Goal: Task Accomplishment & Management: Manage account settings

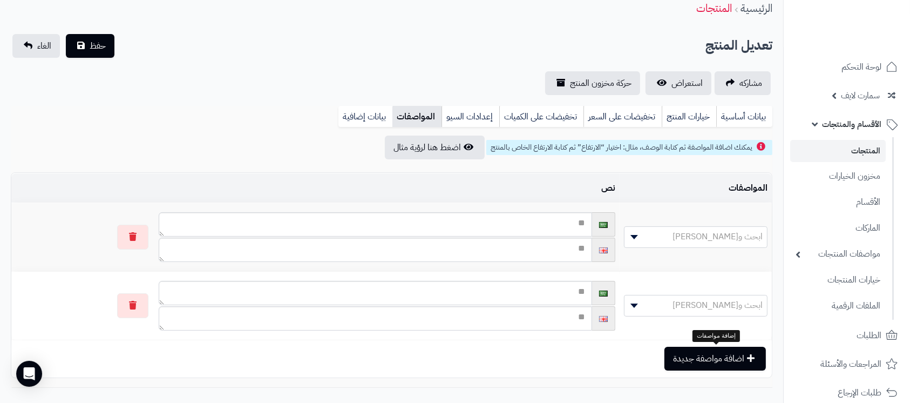
scroll to position [331, 0]
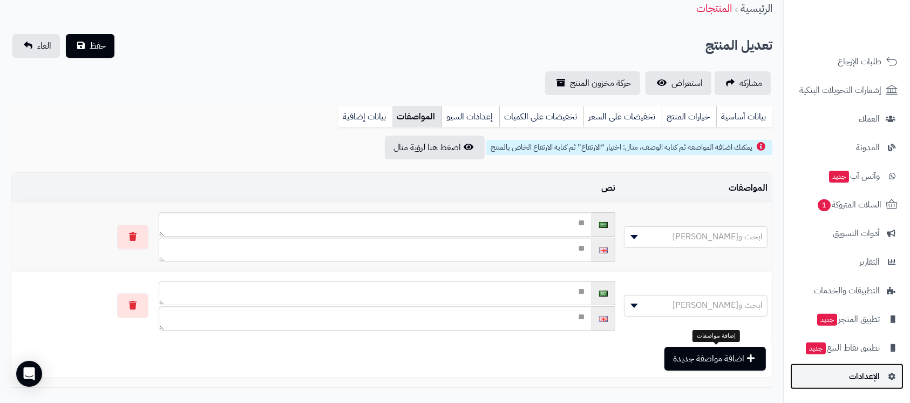
click at [886, 382] on link "الإعدادات" at bounding box center [846, 376] width 113 height 26
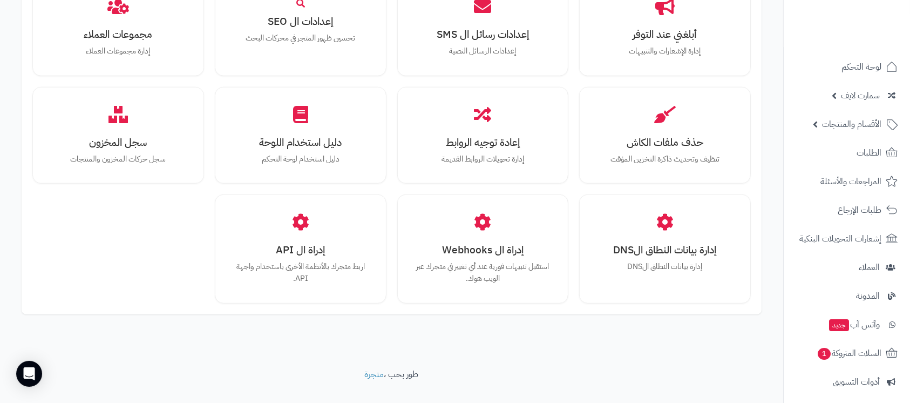
scroll to position [973, 0]
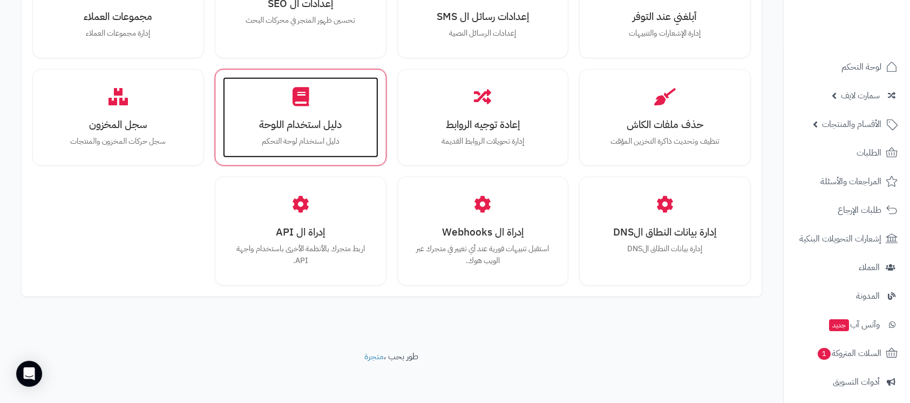
click at [301, 130] on h3 "دليل استخدام اللوحة" at bounding box center [301, 124] width 134 height 11
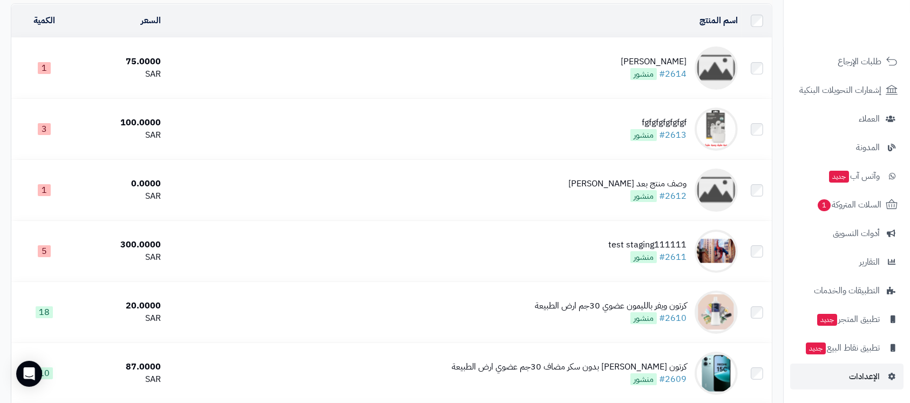
scroll to position [288, 0]
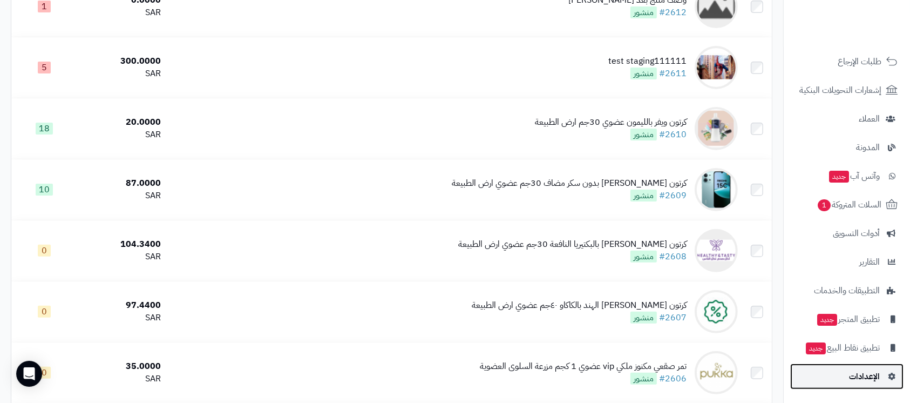
click at [837, 382] on link "الإعدادات" at bounding box center [846, 376] width 113 height 26
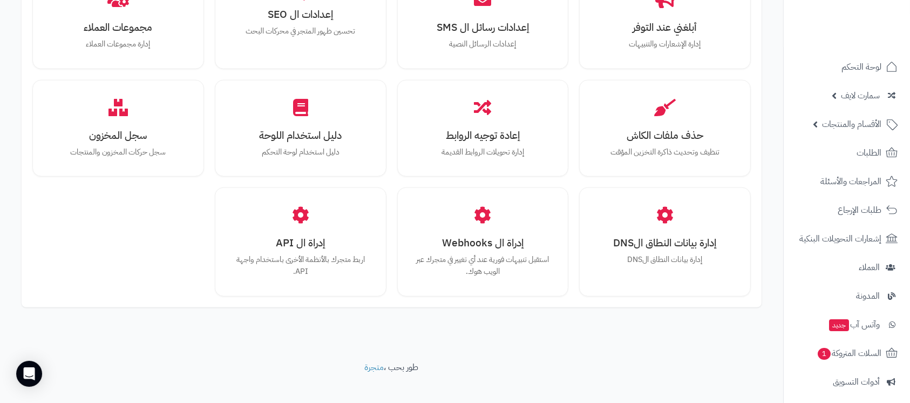
scroll to position [973, 0]
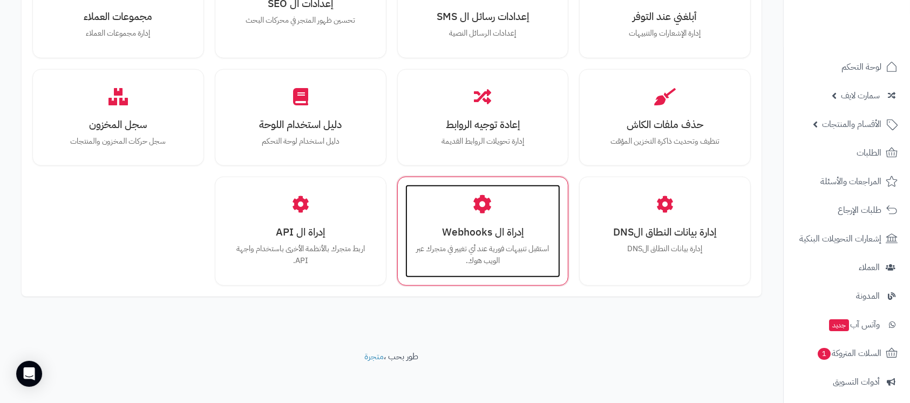
click at [446, 240] on div "إدراة ال Webhooks استقبل تنبيهات فورية عند أي تغيير في متجرك عبر الويب هوك." at bounding box center [482, 231] width 155 height 92
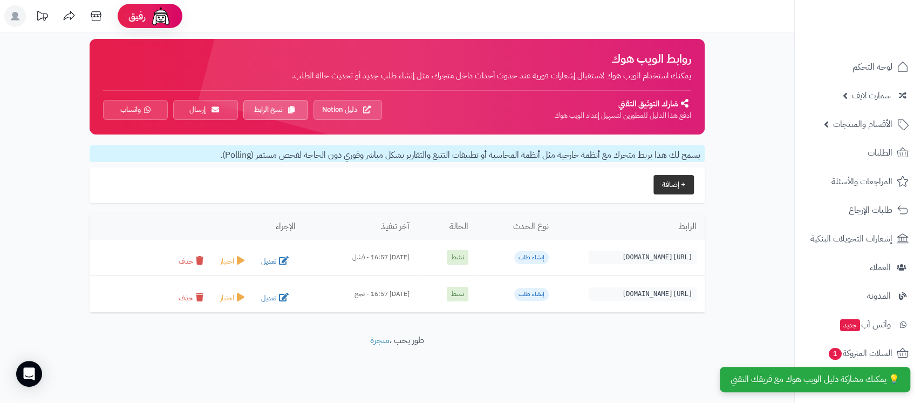
click at [669, 184] on button "+ إضافة" at bounding box center [674, 184] width 40 height 19
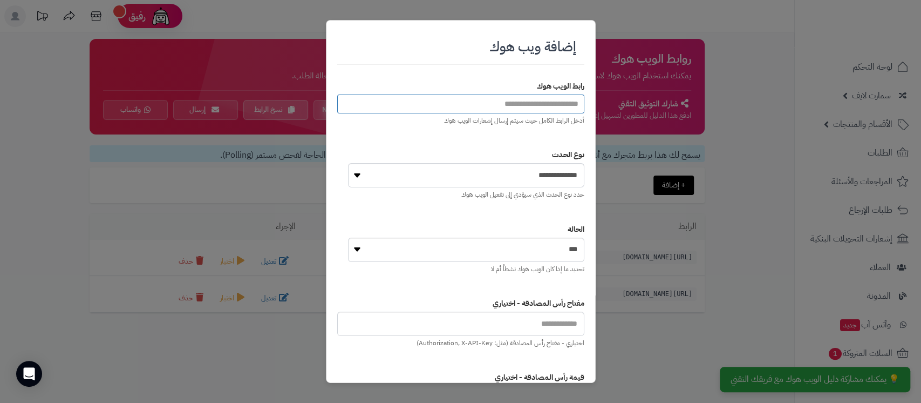
click at [521, 108] on input "url" at bounding box center [460, 103] width 247 height 19
paste input "**********"
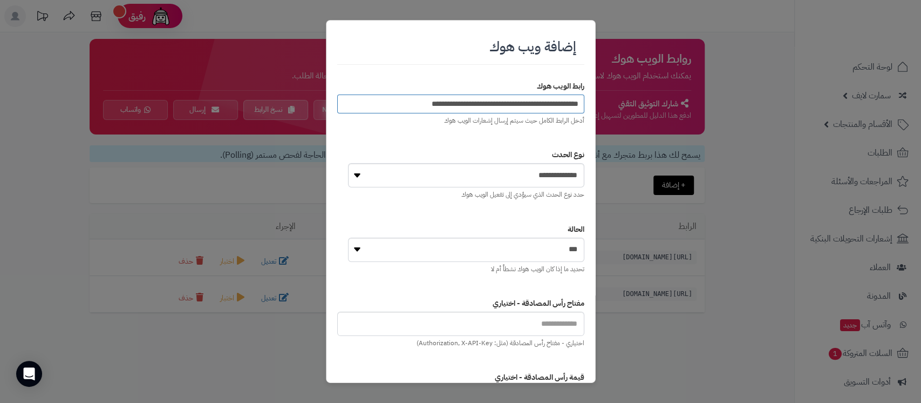
type input "**********"
click at [545, 178] on select "**********" at bounding box center [466, 175] width 236 height 24
select select "**********"
click at [348, 163] on select "**********" at bounding box center [466, 175] width 236 height 24
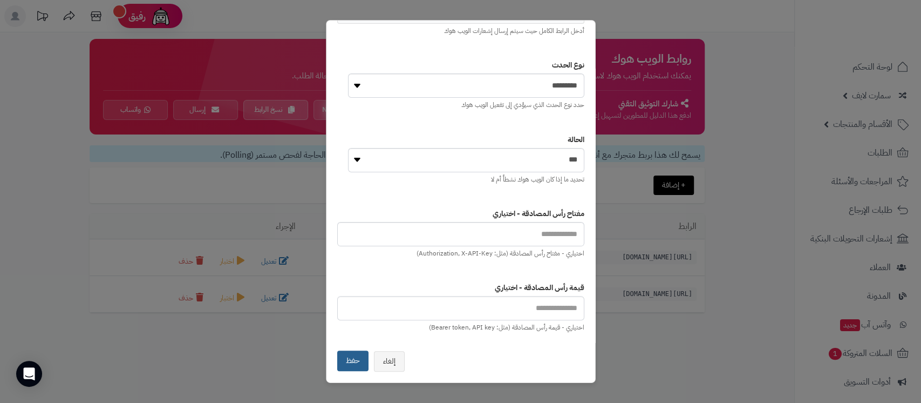
click at [353, 357] on button "حفظ" at bounding box center [352, 360] width 31 height 21
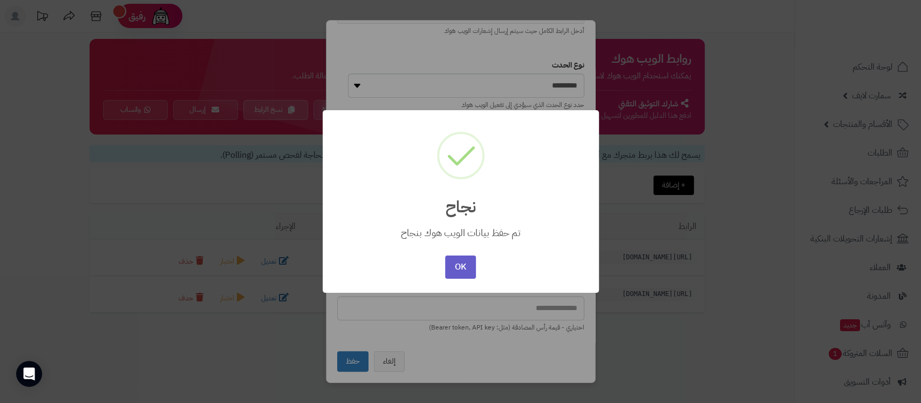
click at [457, 268] on button "OK" at bounding box center [460, 266] width 31 height 23
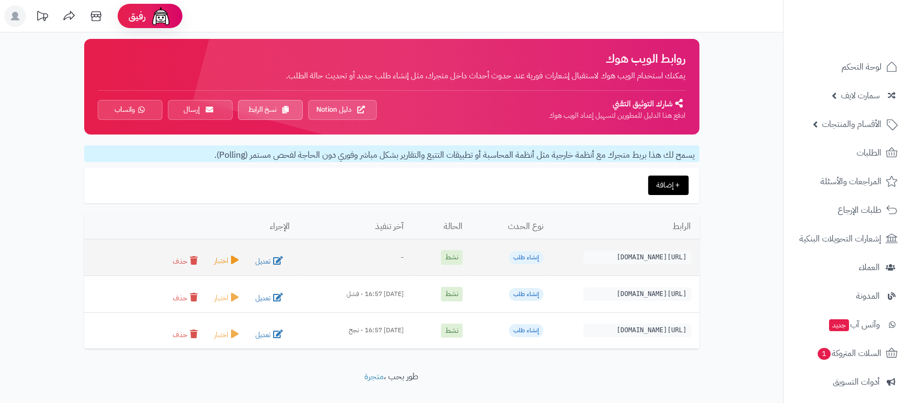
click at [231, 259] on icon at bounding box center [235, 259] width 8 height 9
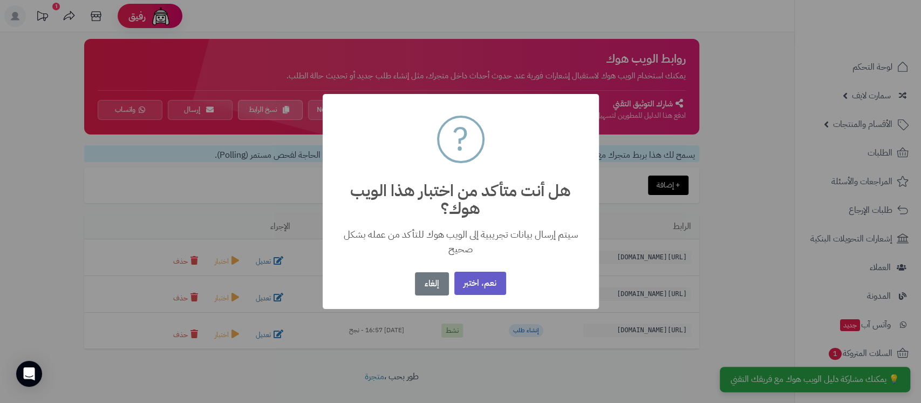
click at [491, 289] on button "نعم، اختبر" at bounding box center [480, 282] width 52 height 23
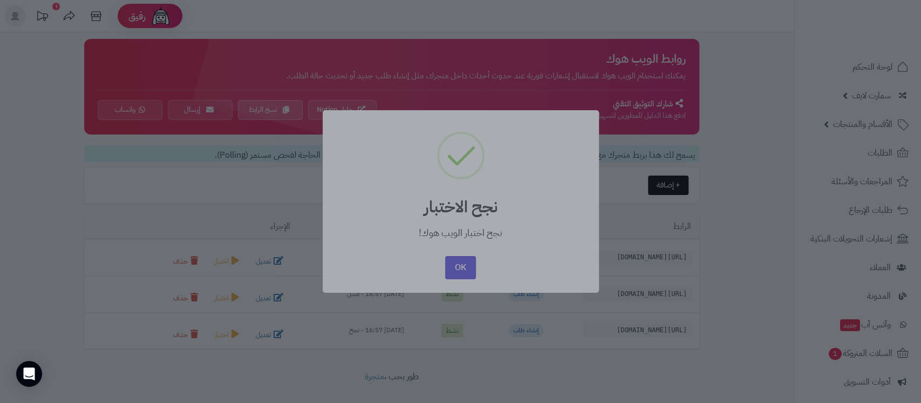
click at [81, 166] on div at bounding box center [460, 201] width 921 height 403
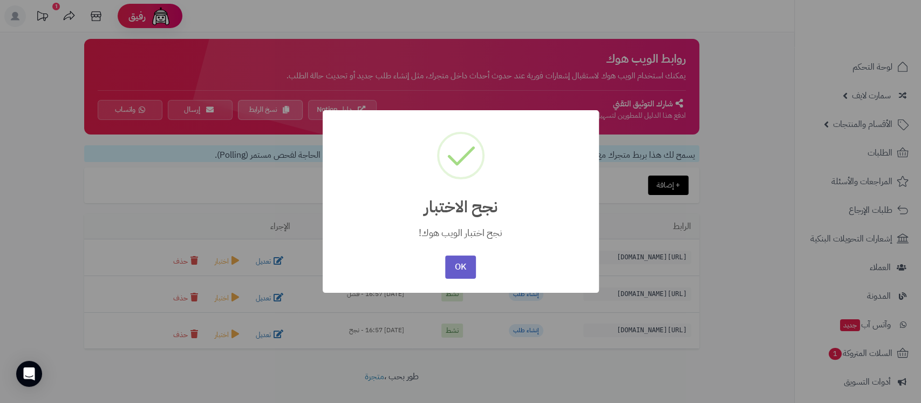
click at [462, 267] on button "OK" at bounding box center [460, 266] width 31 height 23
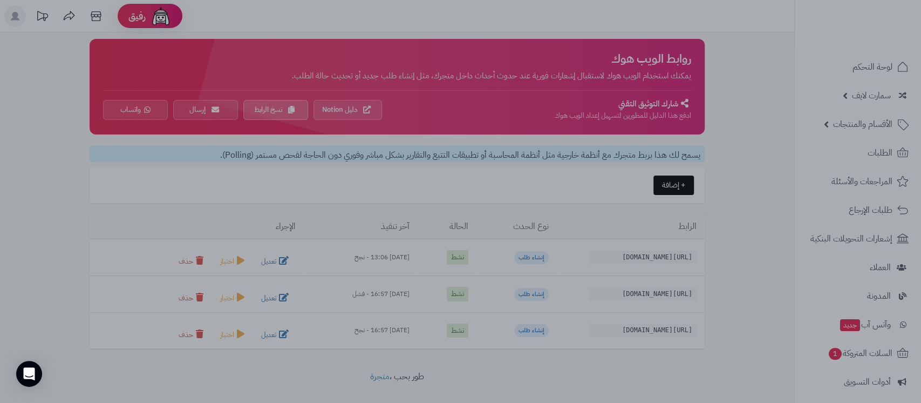
click at [85, 182] on div at bounding box center [460, 201] width 921 height 403
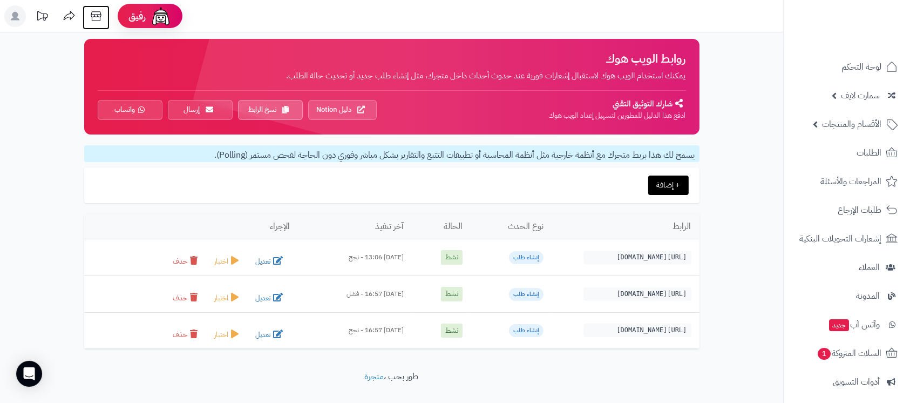
click at [101, 18] on icon at bounding box center [96, 16] width 22 height 22
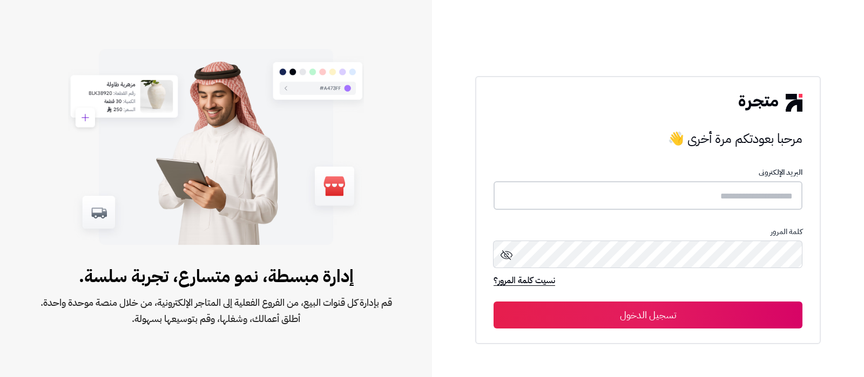
click at [670, 194] on input "text" at bounding box center [647, 195] width 309 height 29
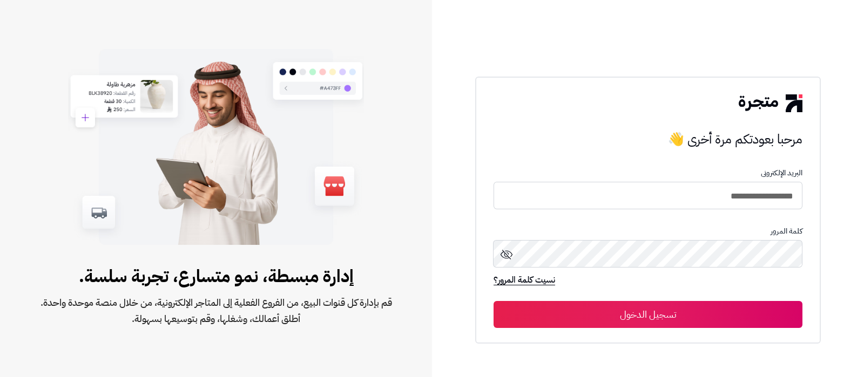
type input "**********"
click at [493, 301] on button "تسجيل الدخول" at bounding box center [647, 314] width 309 height 27
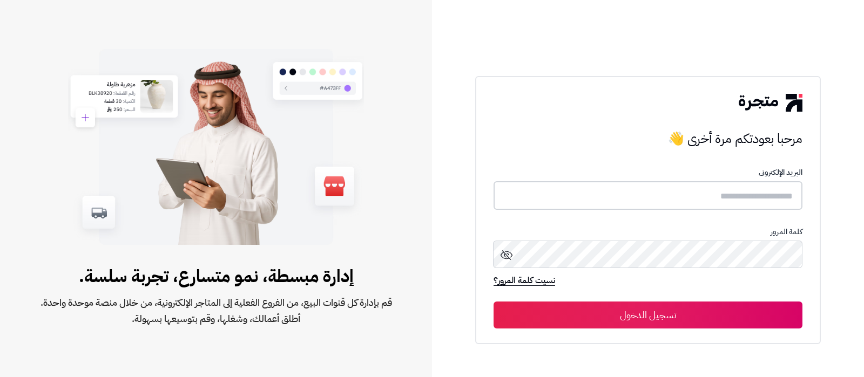
type input "**********"
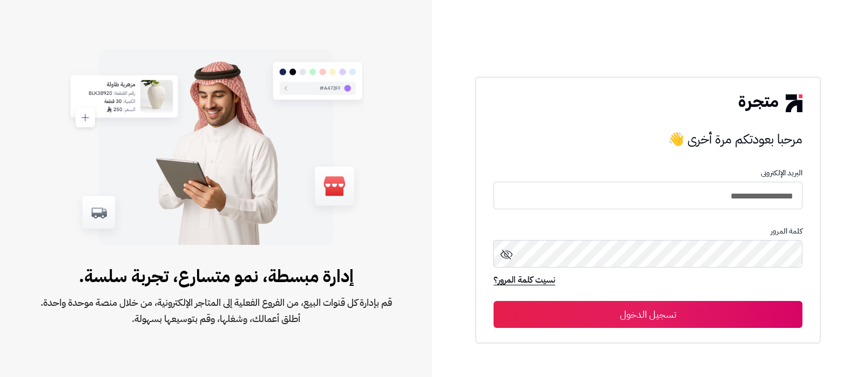
click at [702, 314] on button "تسجيل الدخول" at bounding box center [647, 314] width 309 height 27
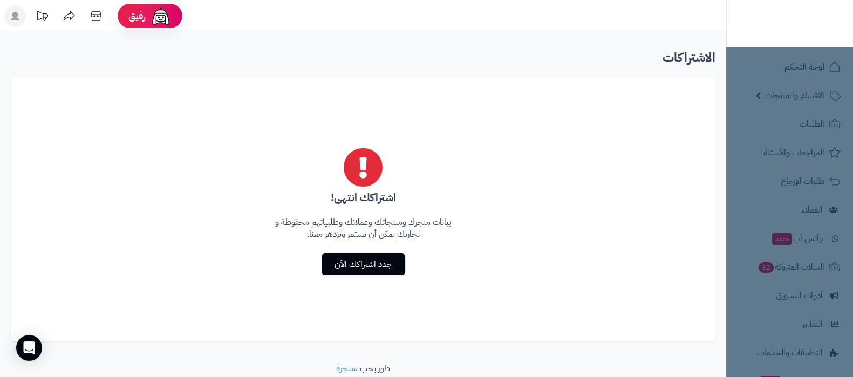
click at [5, 12] on rect at bounding box center [15, 16] width 22 height 22
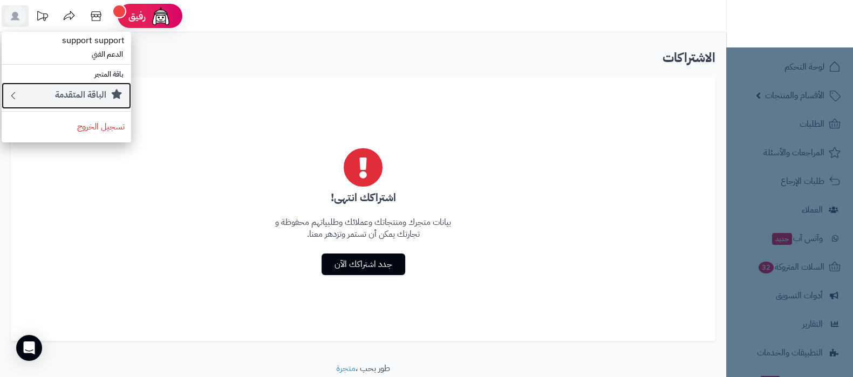
click at [94, 98] on small "الباقة المتقدمة" at bounding box center [80, 95] width 51 height 13
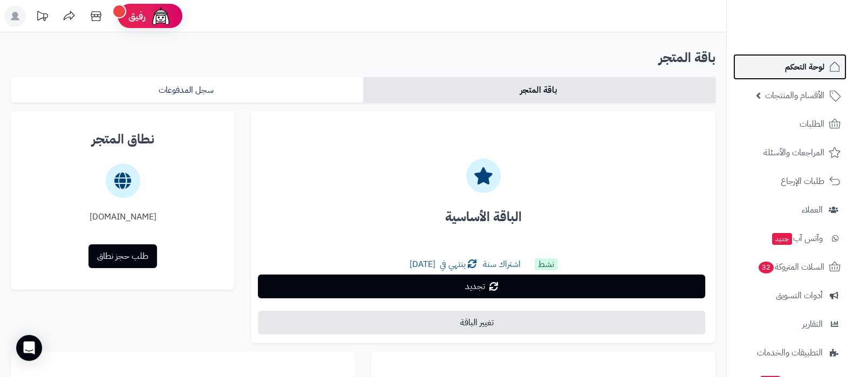
click at [799, 62] on span "لوحة التحكم" at bounding box center [804, 66] width 39 height 15
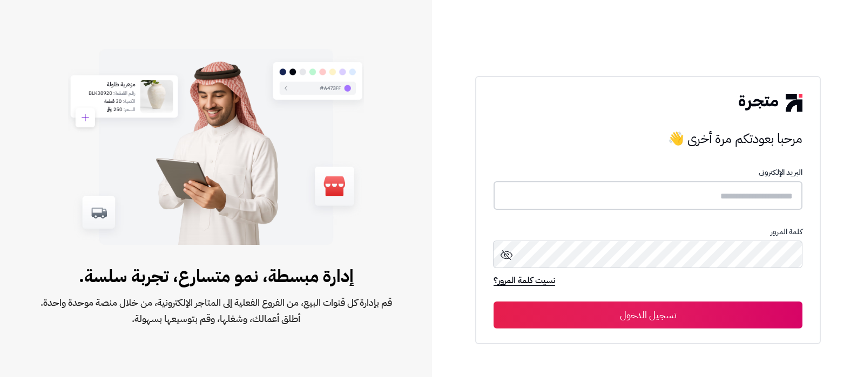
type input "**********"
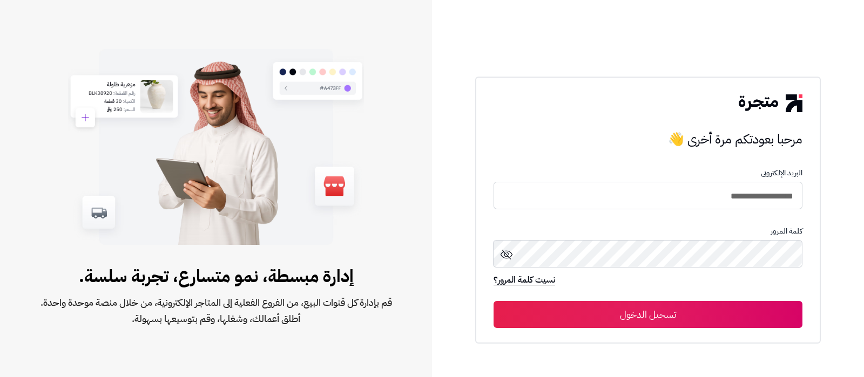
click at [595, 320] on button "تسجيل الدخول" at bounding box center [647, 314] width 309 height 27
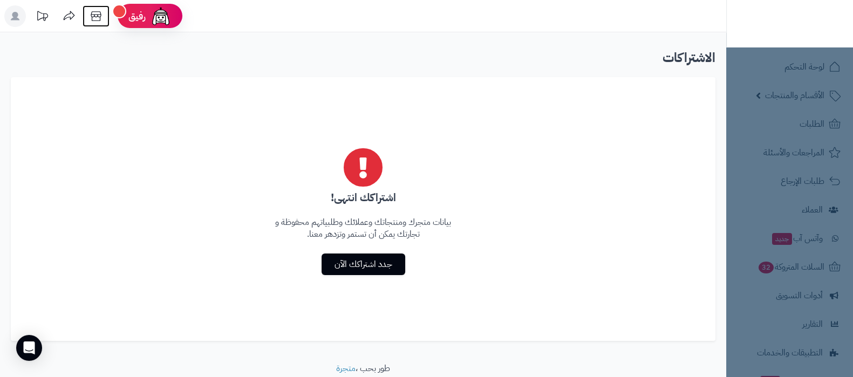
click at [94, 18] on icon at bounding box center [96, 16] width 22 height 22
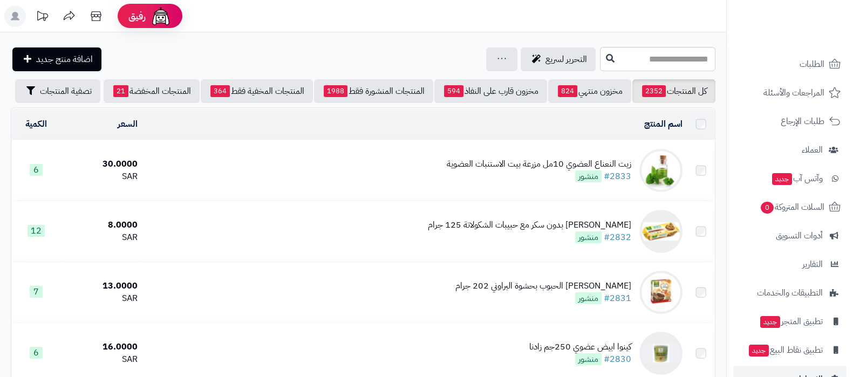
scroll to position [87, 0]
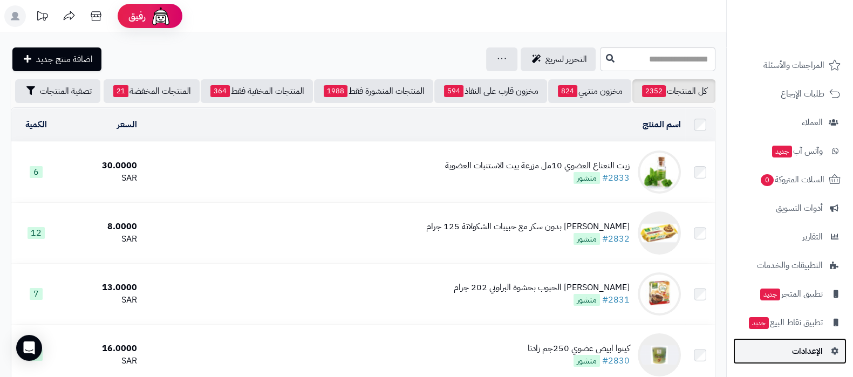
click at [795, 349] on span "الإعدادات" at bounding box center [807, 351] width 31 height 15
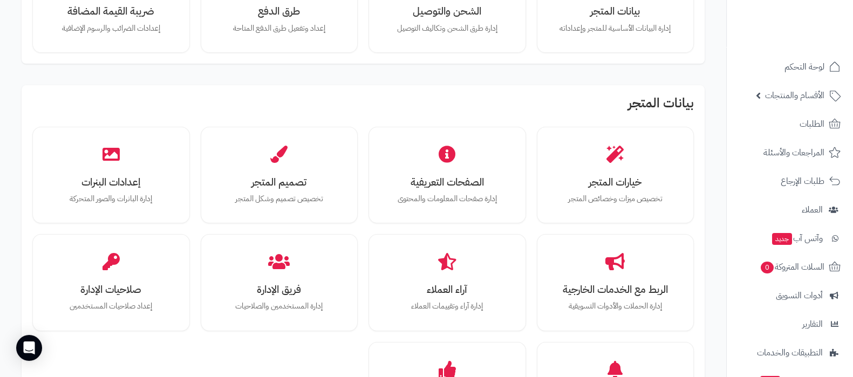
scroll to position [202, 0]
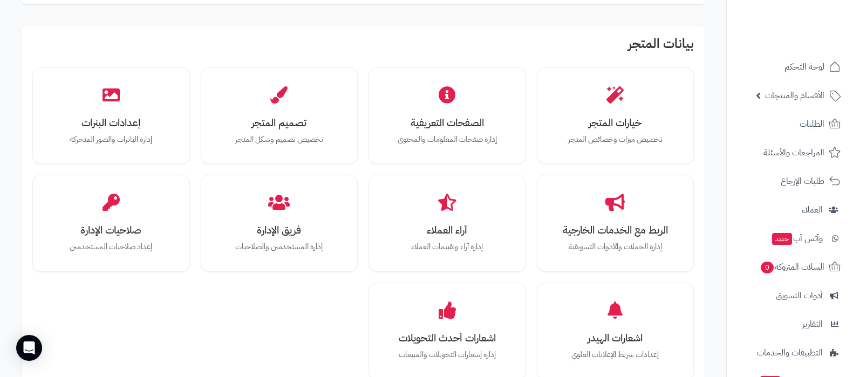
click at [301, 298] on div "خيارات المتجر تخصيص ميزات وخصائص المتجر الصفحات التعريفية إدارة صفحات المعلومات…" at bounding box center [363, 223] width 662 height 313
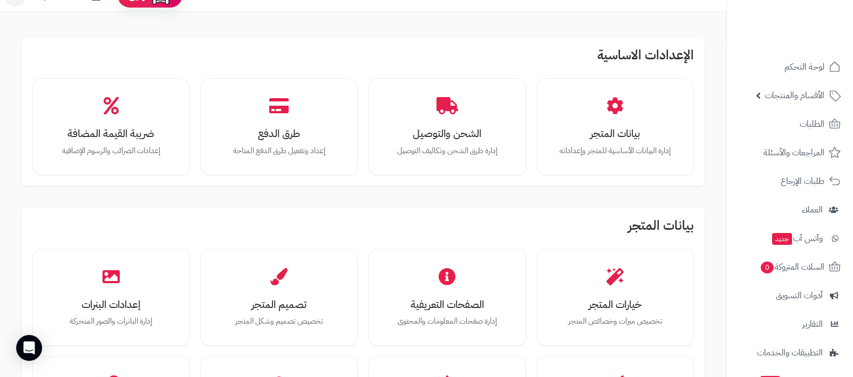
scroll to position [0, 0]
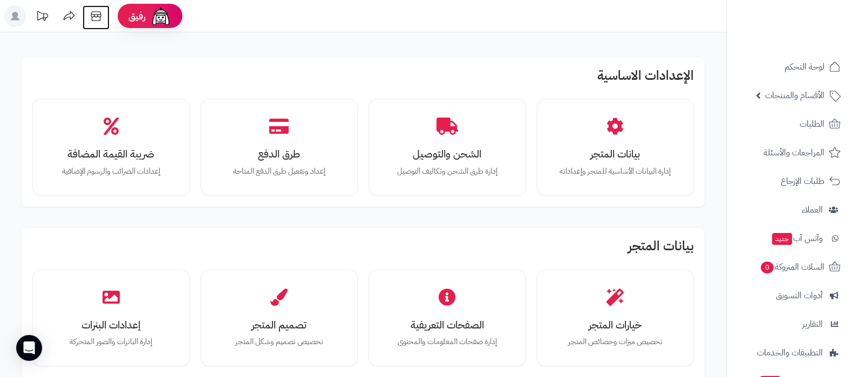
click at [97, 11] on icon at bounding box center [96, 16] width 10 height 10
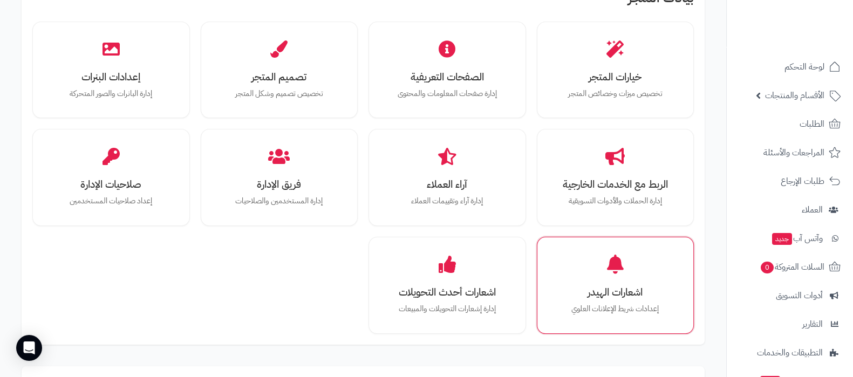
scroll to position [269, 0]
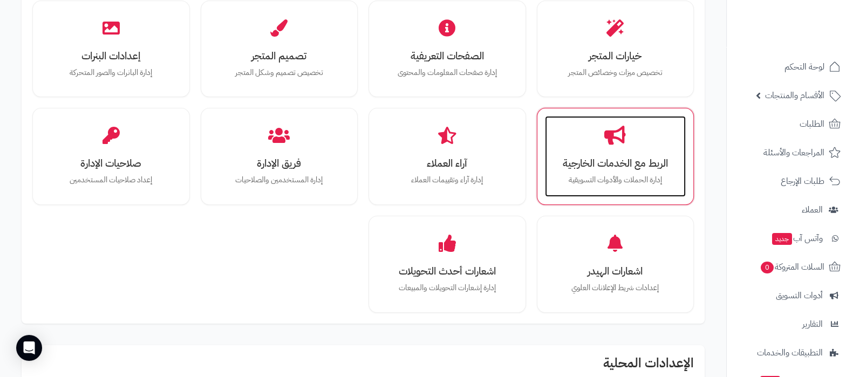
click at [614, 180] on p "إدارة الحملات والأدوات التسويقية" at bounding box center [616, 180] width 120 height 12
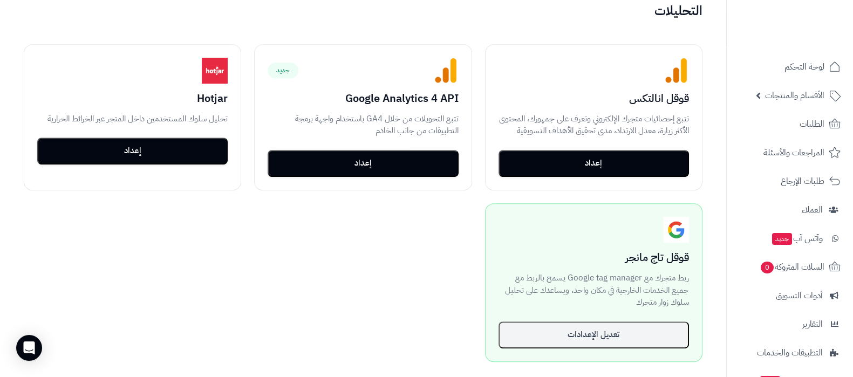
scroll to position [944, 0]
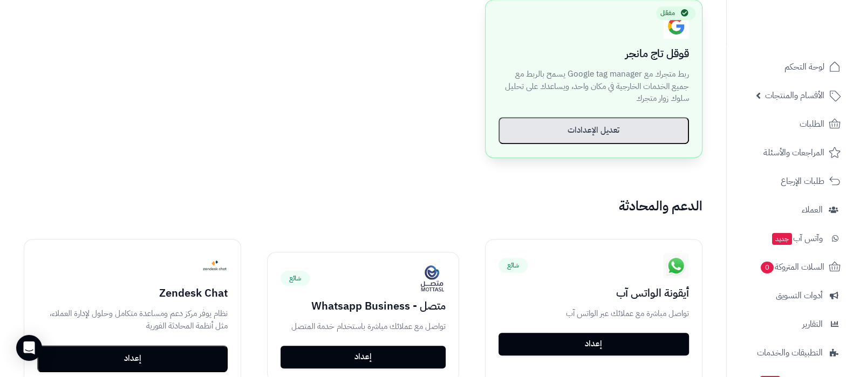
click at [653, 121] on button "تعديل الإعدادات" at bounding box center [594, 130] width 191 height 27
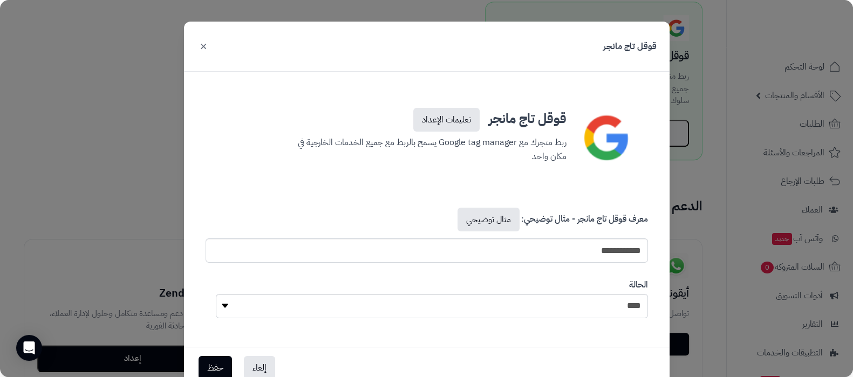
click at [210, 50] on button "×" at bounding box center [203, 46] width 13 height 24
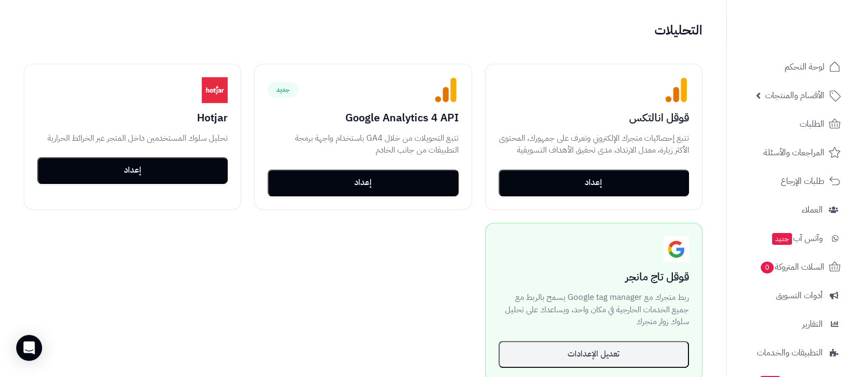
scroll to position [675, 0]
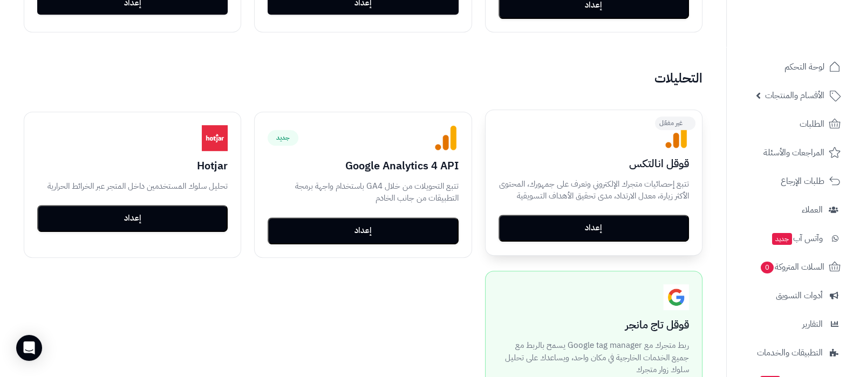
click at [683, 219] on button "إعداد" at bounding box center [594, 228] width 191 height 27
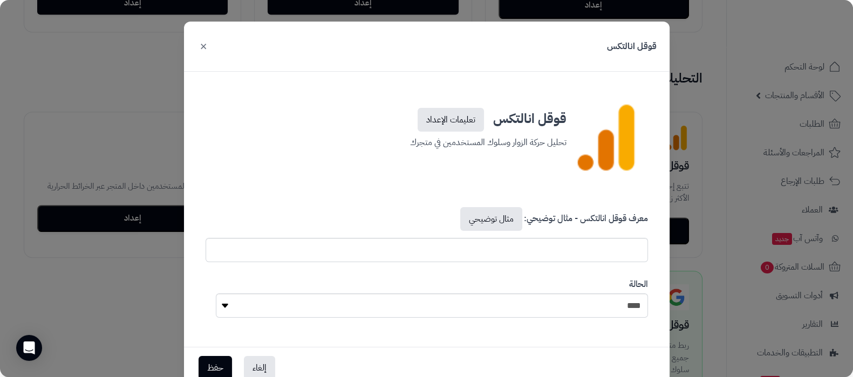
click at [203, 45] on button "×" at bounding box center [203, 46] width 13 height 24
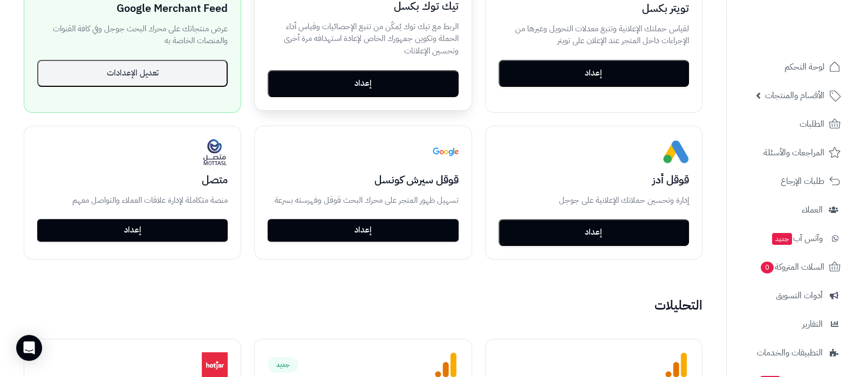
scroll to position [472, 0]
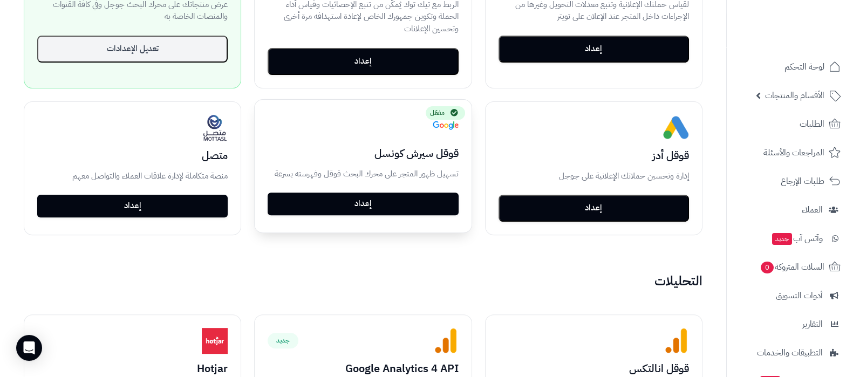
click at [373, 213] on div "مفعّل قوقل سيرش كونسل تسهيل ظهور المتجر على محرك البحث قوقل وفهرسته بسرعة إعداد" at bounding box center [363, 164] width 216 height 129
click at [388, 205] on link "إعداد" at bounding box center [363, 203] width 191 height 23
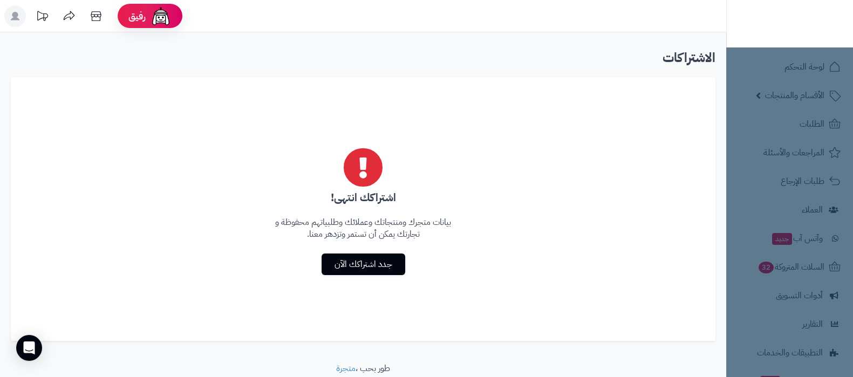
click at [18, 9] on rect at bounding box center [15, 16] width 22 height 22
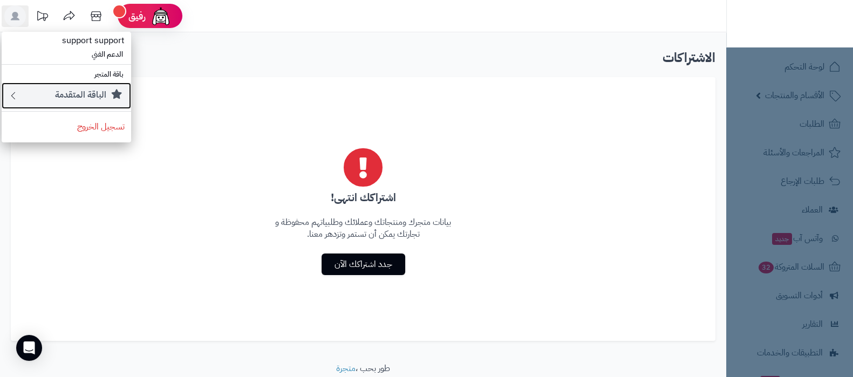
click at [84, 91] on small "الباقة المتقدمة" at bounding box center [80, 95] width 51 height 13
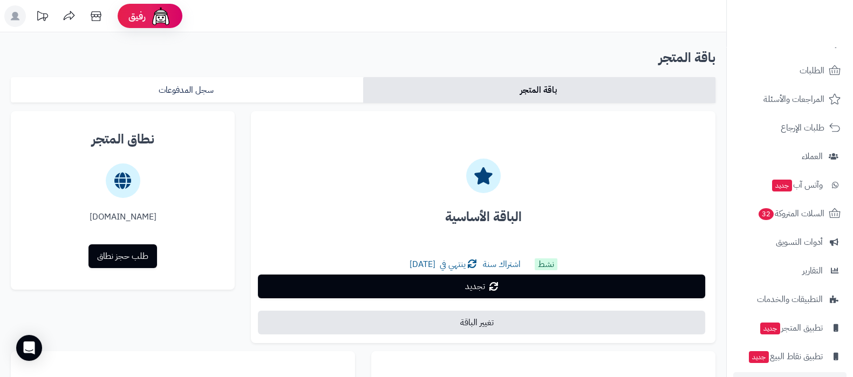
scroll to position [87, 0]
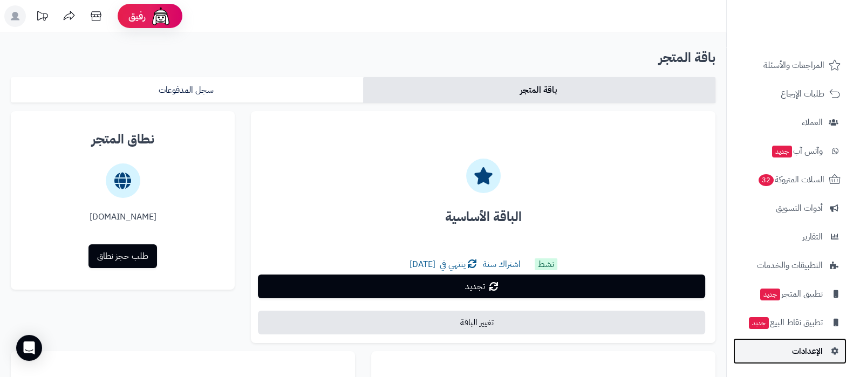
click at [799, 355] on span "الإعدادات" at bounding box center [807, 351] width 31 height 15
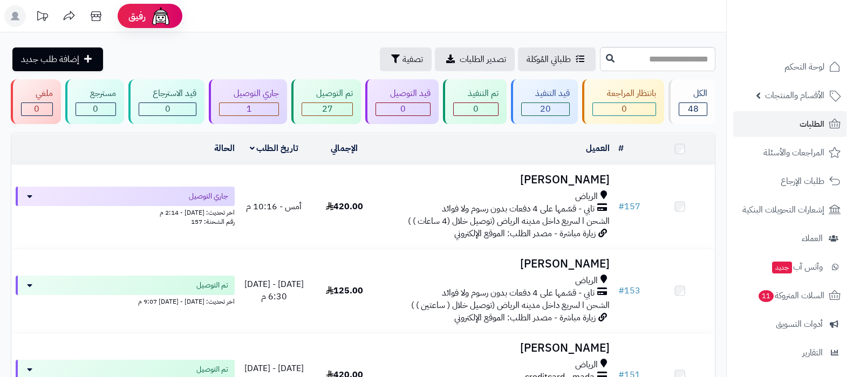
click at [574, 185] on h3 "[PERSON_NAME]" at bounding box center [497, 180] width 226 height 12
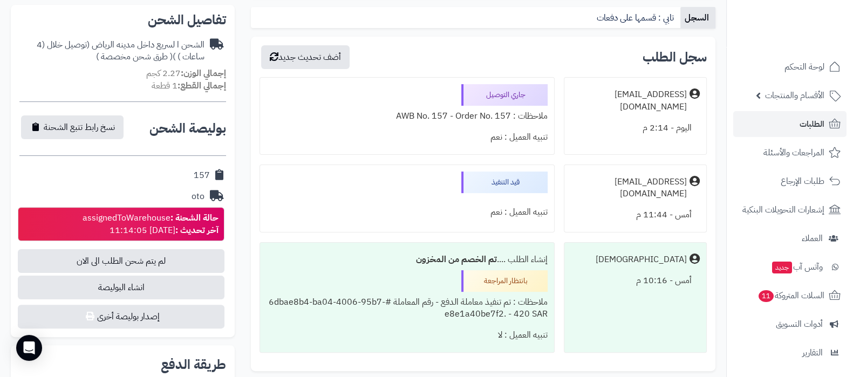
scroll to position [405, 0]
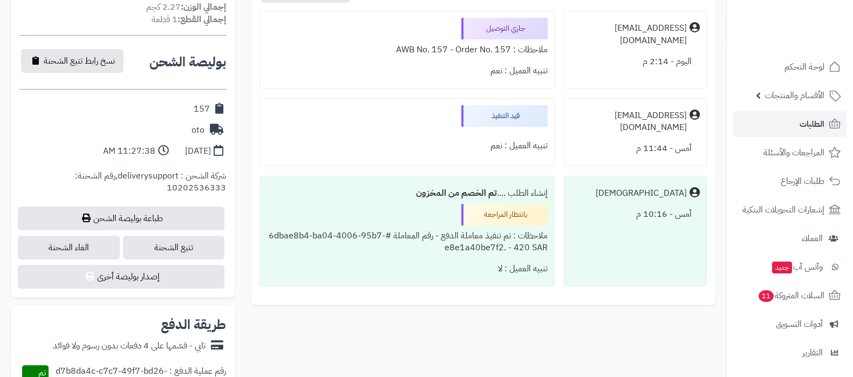
scroll to position [405, 0]
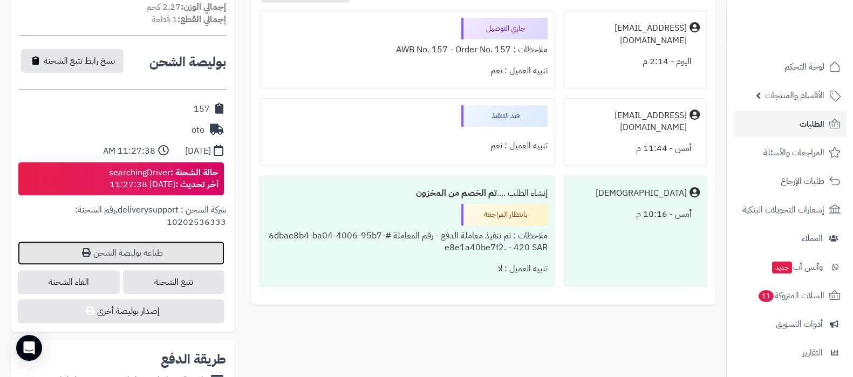
click at [124, 249] on link "طباعة بوليصة الشحن" at bounding box center [121, 253] width 207 height 24
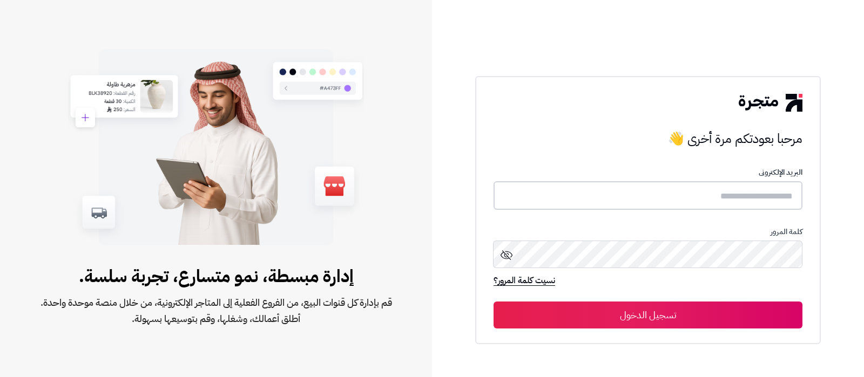
click at [706, 195] on input "text" at bounding box center [647, 195] width 309 height 29
type input "**********"
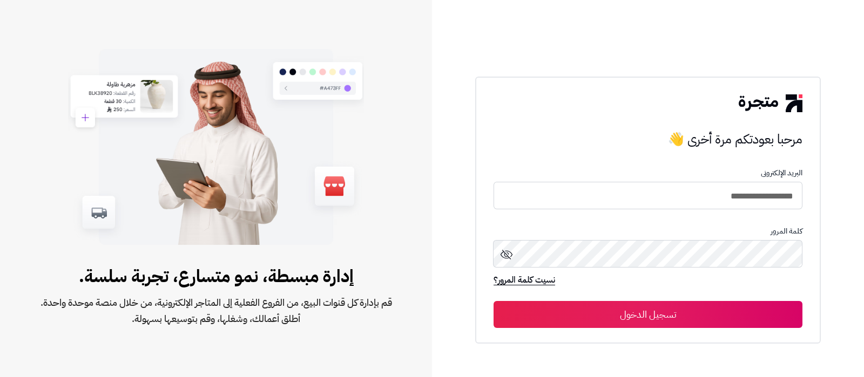
click at [650, 315] on button "تسجيل الدخول" at bounding box center [647, 314] width 309 height 27
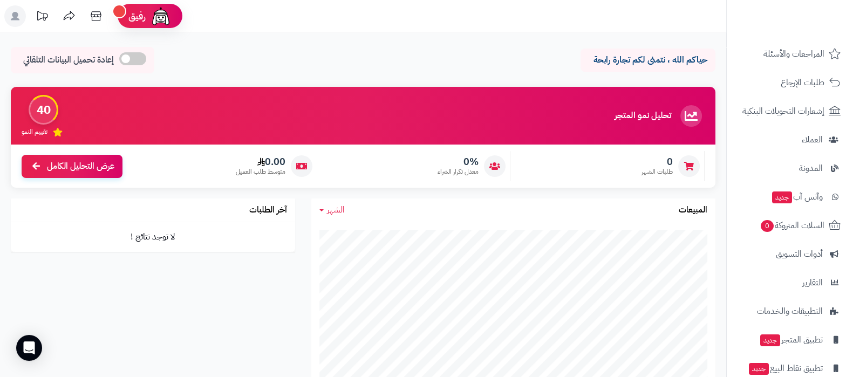
scroll to position [145, 0]
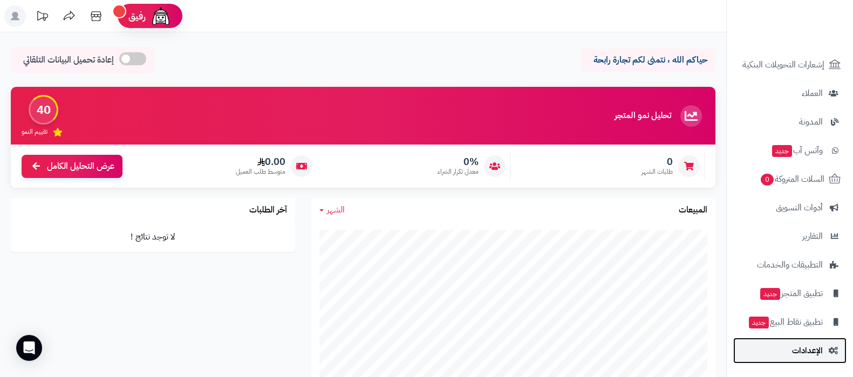
click at [792, 354] on link "الإعدادات" at bounding box center [789, 351] width 113 height 26
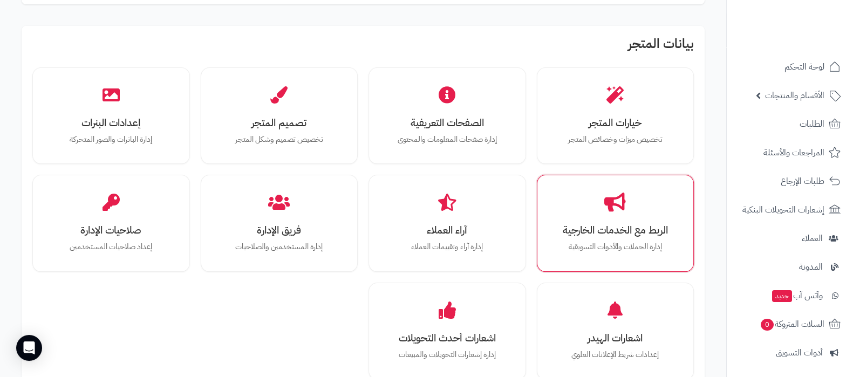
scroll to position [134, 0]
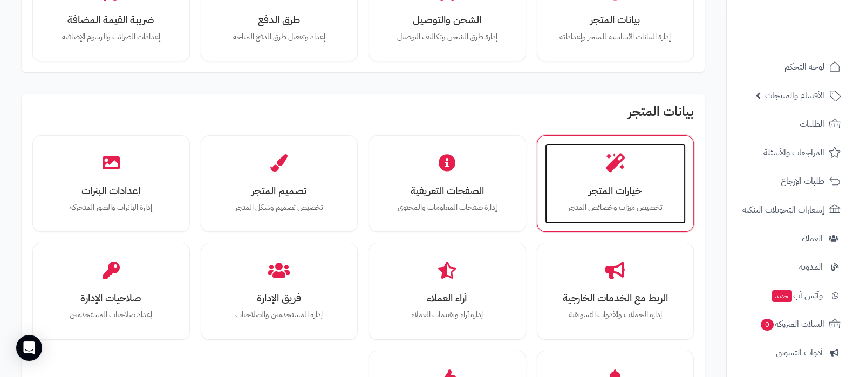
click at [613, 199] on div "خيارات المتجر تخصيص ميزات وخصائص المتجر" at bounding box center [615, 184] width 141 height 81
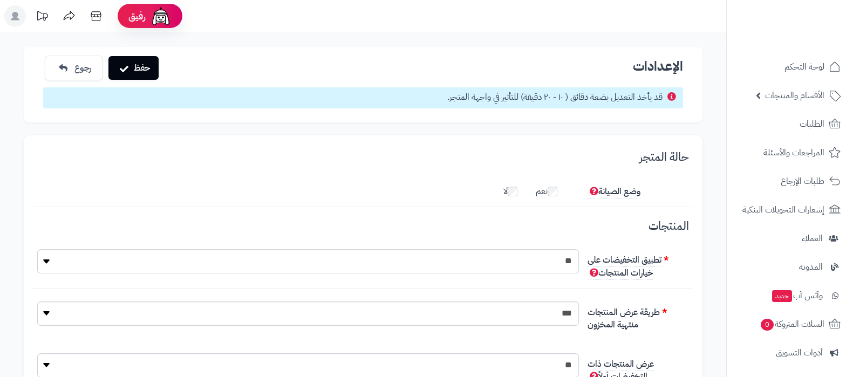
scroll to position [8, 0]
click at [130, 64] on button "حفظ" at bounding box center [133, 68] width 50 height 24
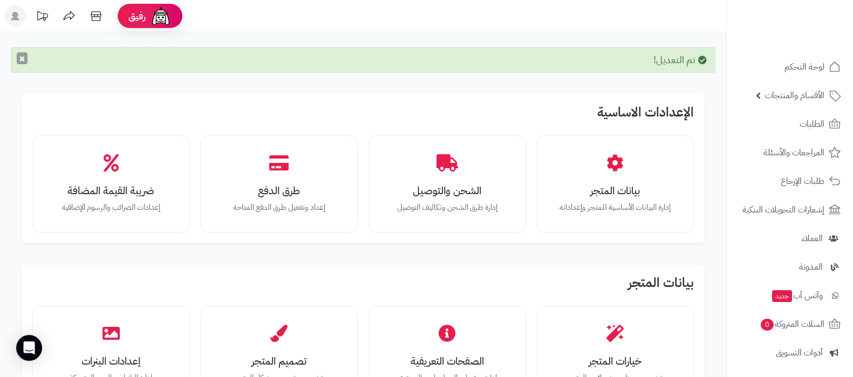
click at [22, 63] on button "×" at bounding box center [22, 58] width 11 height 12
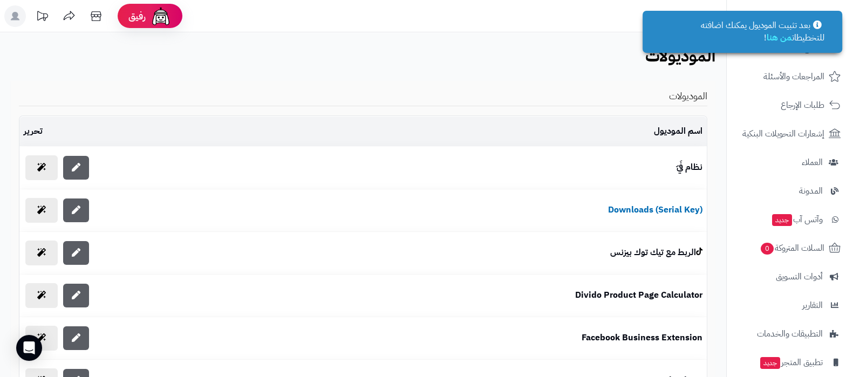
scroll to position [173, 0]
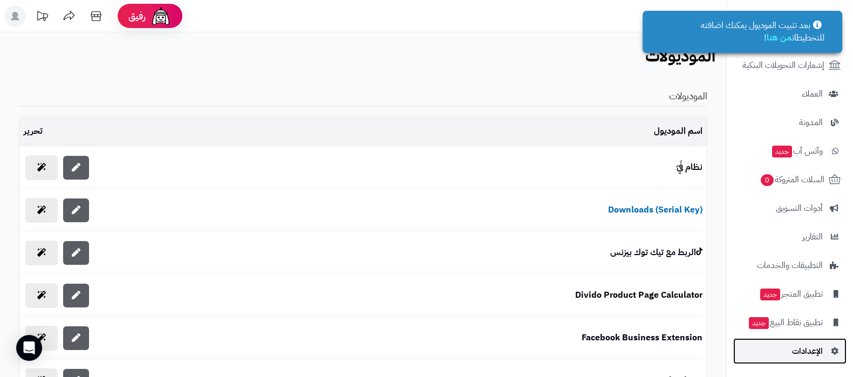
click at [801, 360] on link "الإعدادات" at bounding box center [789, 351] width 113 height 26
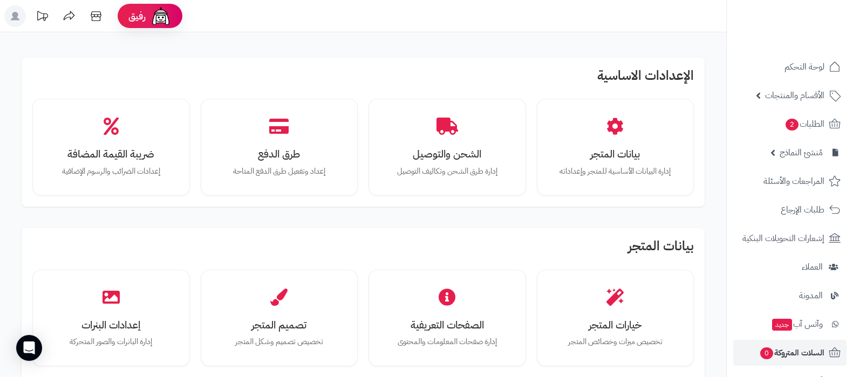
scroll to position [173, 0]
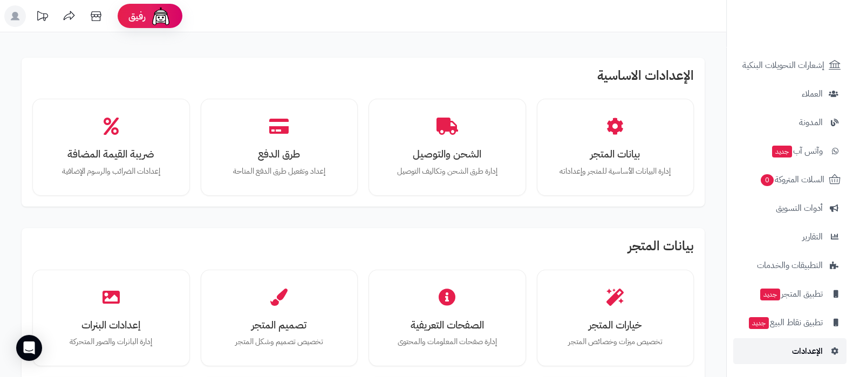
click at [801, 344] on span "الإعدادات" at bounding box center [807, 351] width 31 height 15
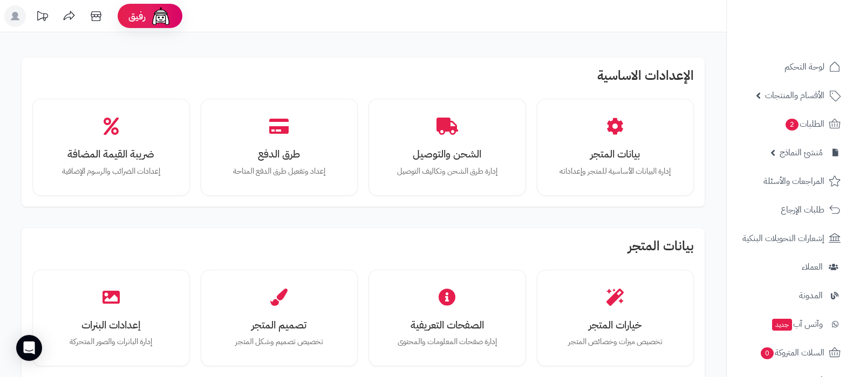
scroll to position [173, 0]
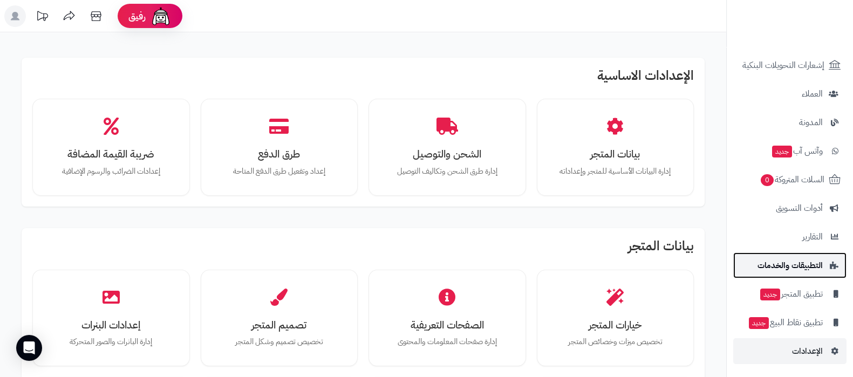
click at [788, 263] on span "التطبيقات والخدمات" at bounding box center [790, 265] width 65 height 15
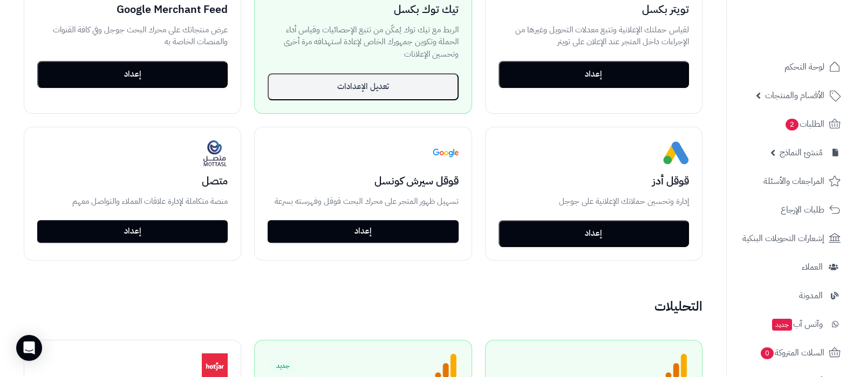
scroll to position [472, 0]
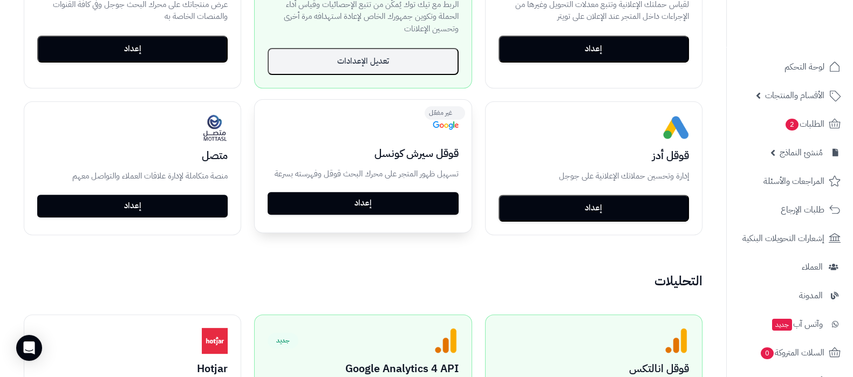
click at [348, 196] on link "إعداد" at bounding box center [363, 203] width 191 height 23
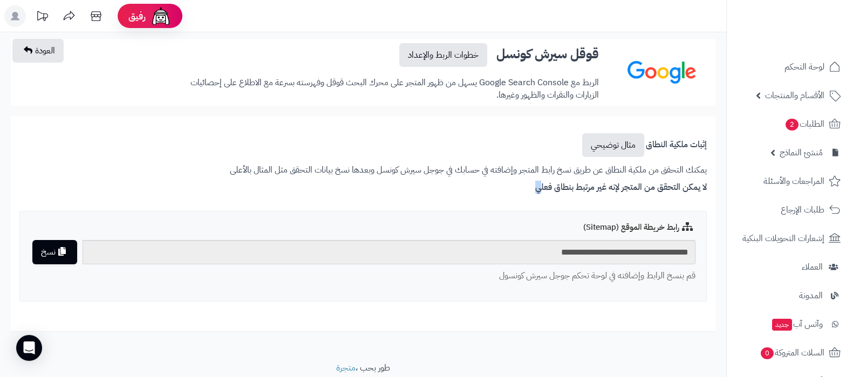
click at [538, 186] on label "لا يمكن التحقق من المتجر لإنه غير مرتبط بنطاق فعلي" at bounding box center [621, 189] width 172 height 17
click at [697, 187] on label "لا يمكن التحقق من المتجر لإنه غير مرتبط بنطاق فعلي" at bounding box center [621, 189] width 172 height 17
click at [629, 185] on label "لا يمكن التحقق من المتجر لإنه غير مرتبط بنطاق فعلي" at bounding box center [621, 189] width 172 height 17
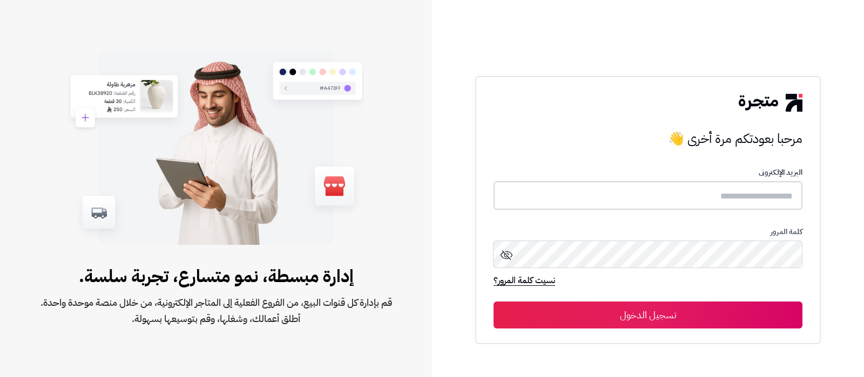
type input "**********"
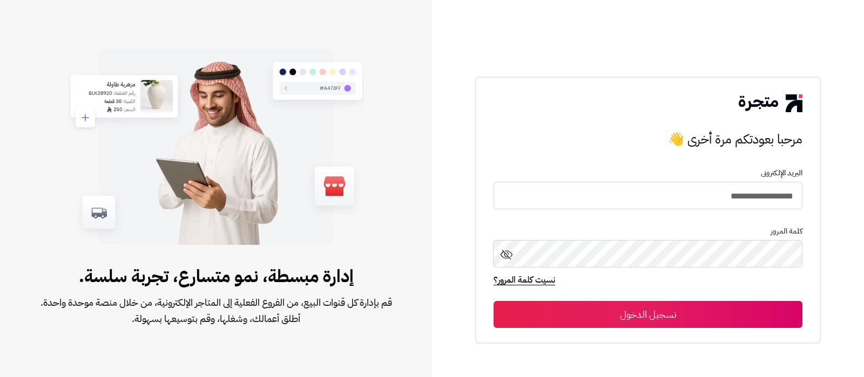
click at [661, 314] on button "تسجيل الدخول" at bounding box center [647, 314] width 309 height 27
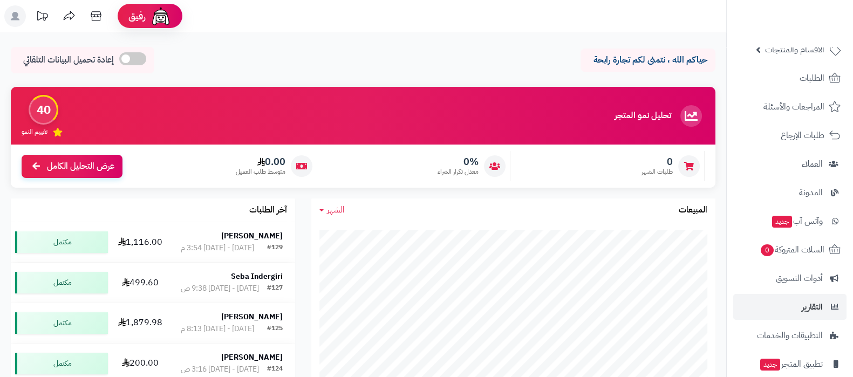
scroll to position [116, 0]
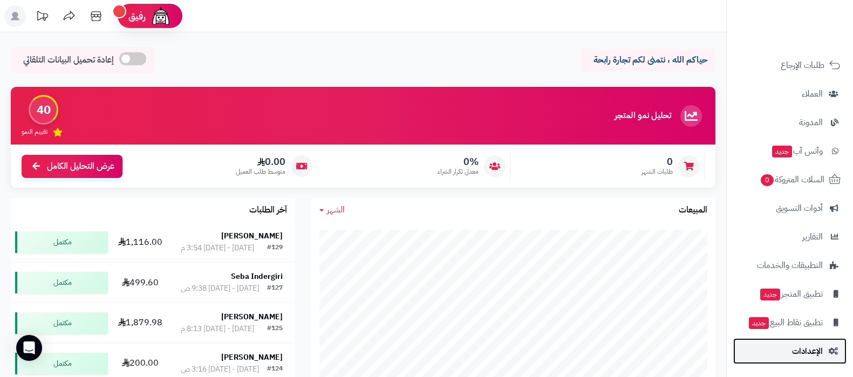
click at [799, 351] on span "الإعدادات" at bounding box center [807, 351] width 31 height 15
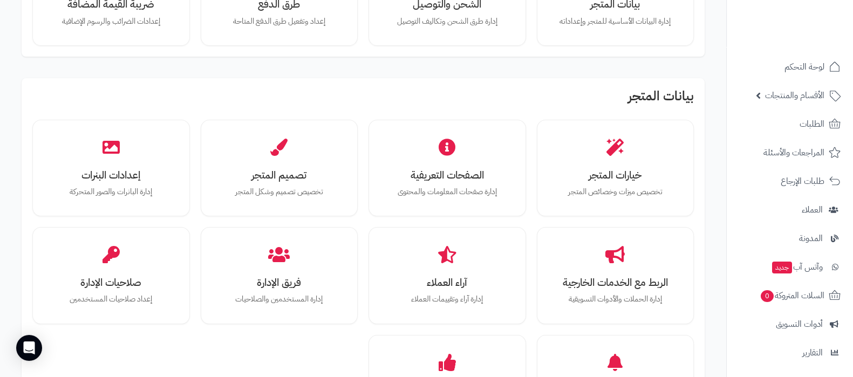
scroll to position [202, 0]
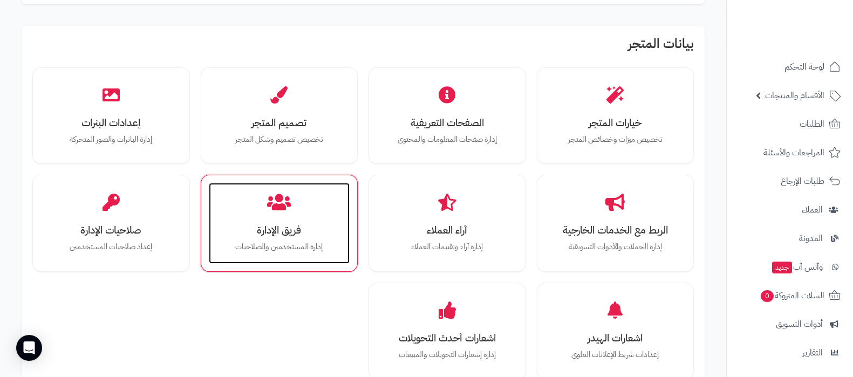
click at [275, 244] on p "إدارة المستخدمين والصلاحيات" at bounding box center [280, 247] width 120 height 12
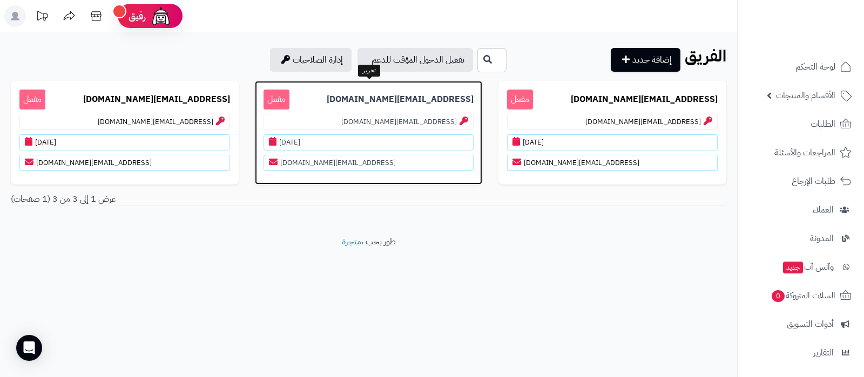
click at [362, 95] on p "jeidana.fg@gmail.com مفعل" at bounding box center [368, 100] width 210 height 20
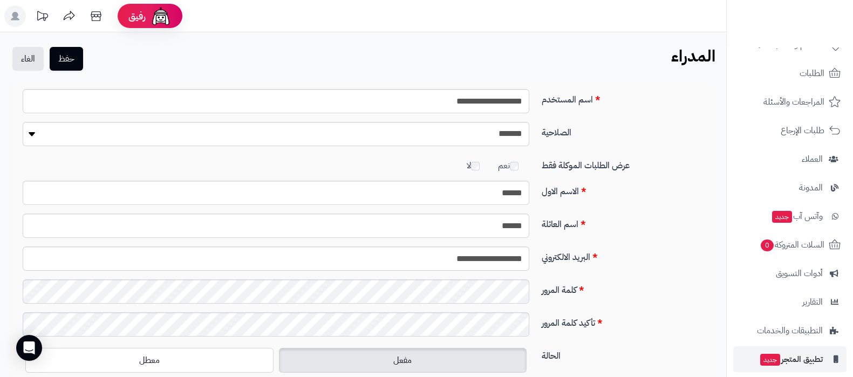
scroll to position [116, 0]
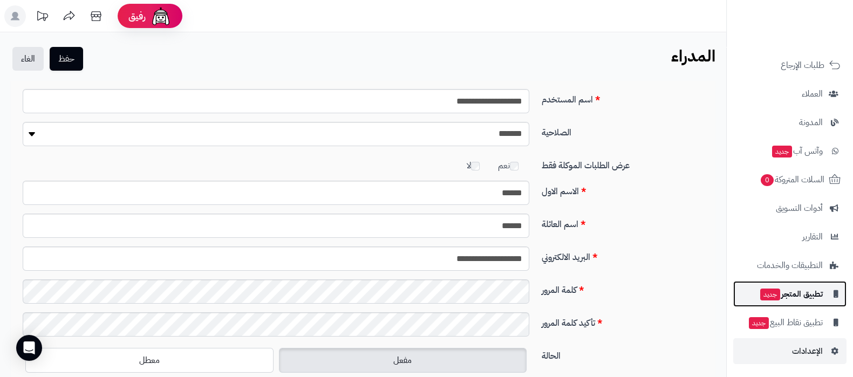
click at [799, 296] on span "تطبيق المتجر جديد" at bounding box center [791, 294] width 64 height 15
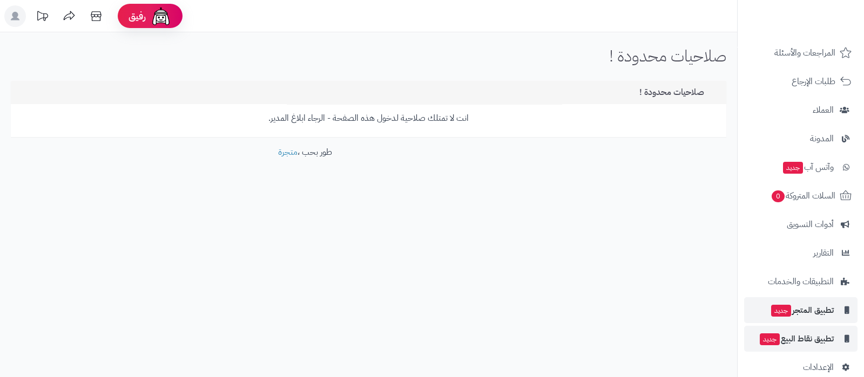
scroll to position [116, 0]
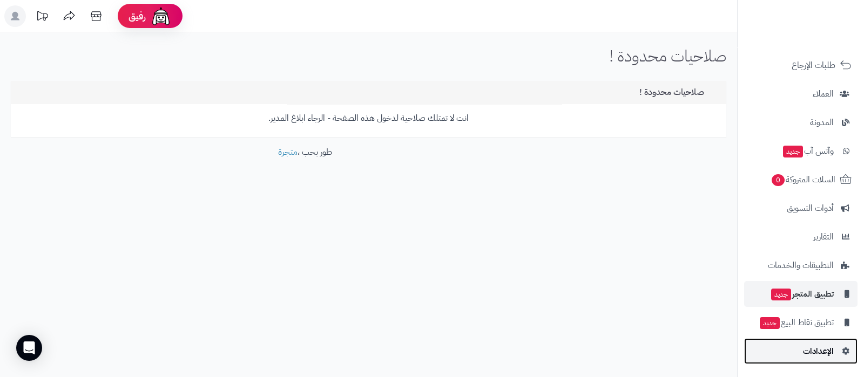
click at [798, 361] on link "الإعدادات" at bounding box center [800, 351] width 113 height 26
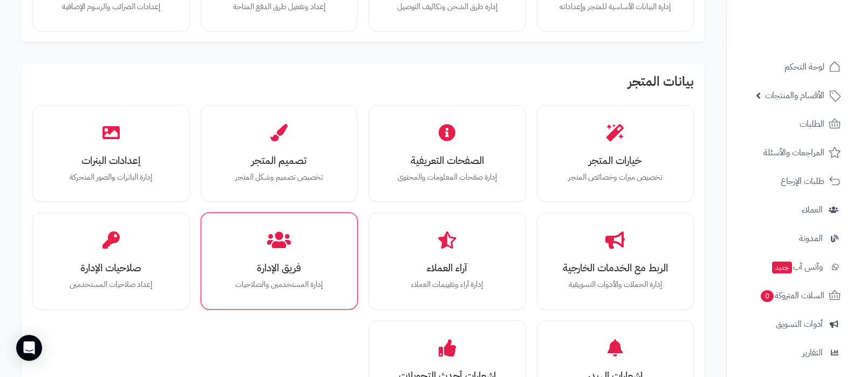
scroll to position [202, 0]
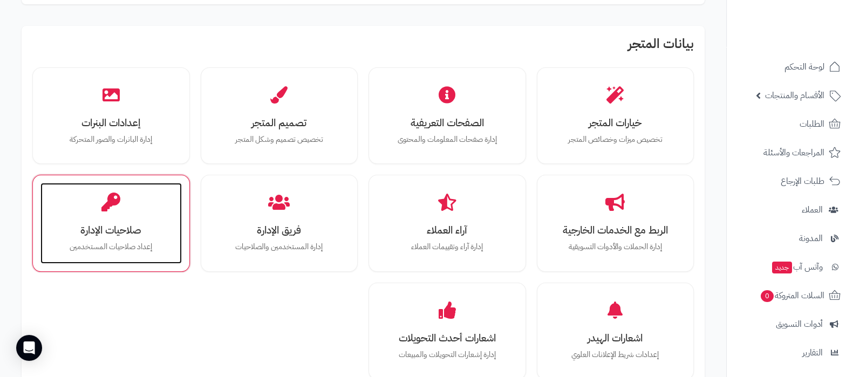
click at [141, 235] on h3 "صلاحيات الإدارة" at bounding box center [111, 230] width 120 height 11
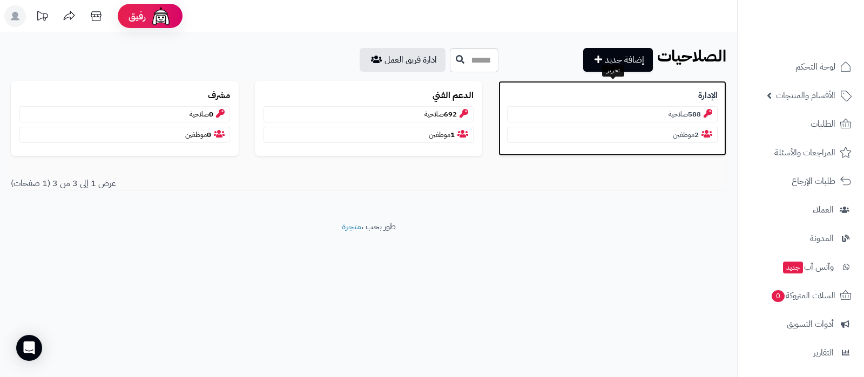
click at [709, 96] on b "الإدارة" at bounding box center [707, 96] width 19 height 12
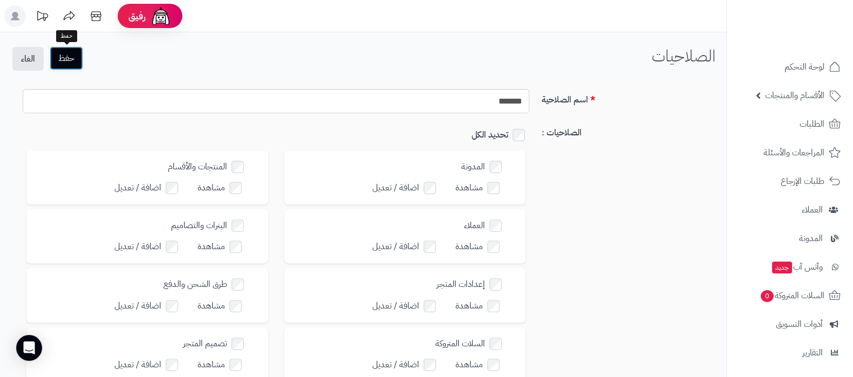
click at [65, 54] on button "حفظ" at bounding box center [66, 58] width 33 height 24
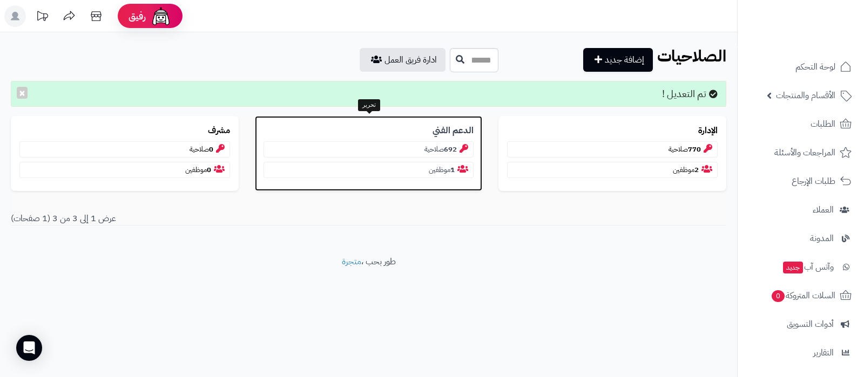
click at [450, 134] on b "الدعم الفني" at bounding box center [452, 131] width 41 height 12
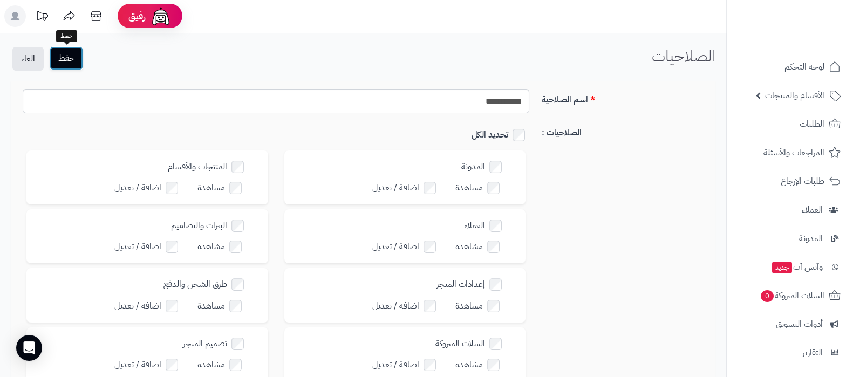
click at [81, 58] on button "حفظ" at bounding box center [66, 58] width 33 height 24
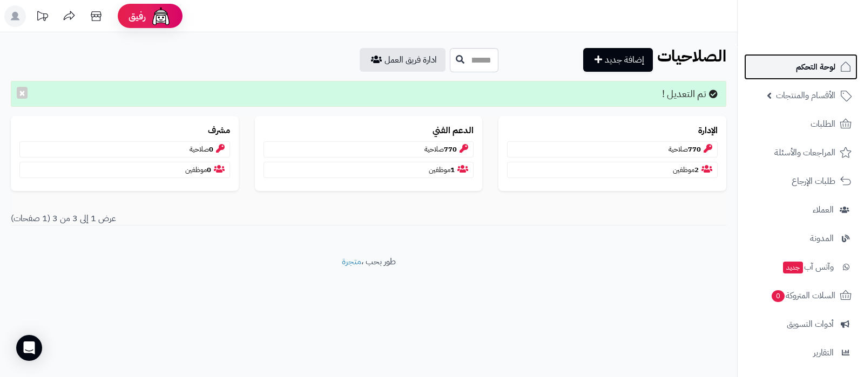
click at [784, 60] on link "لوحة التحكم" at bounding box center [800, 67] width 113 height 26
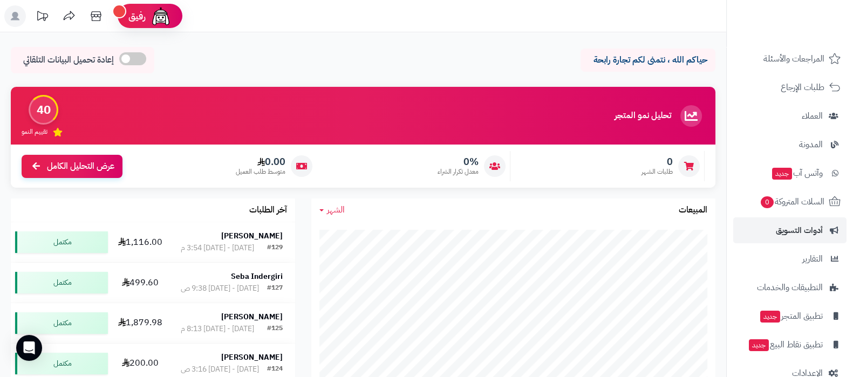
scroll to position [116, 0]
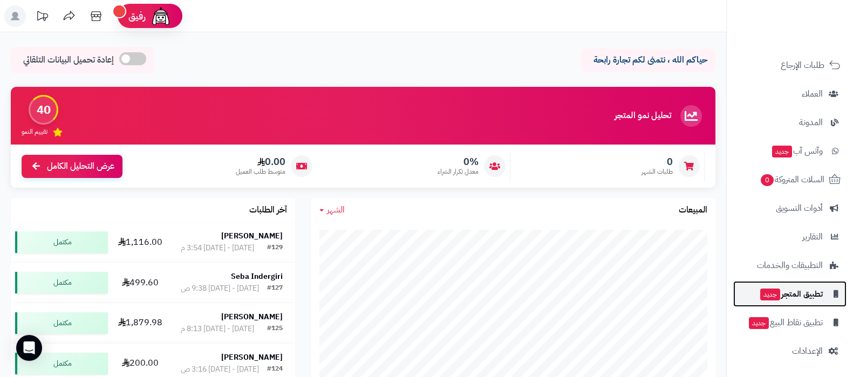
click at [796, 297] on span "تطبيق المتجر جديد" at bounding box center [791, 294] width 64 height 15
